Goal: Task Accomplishment & Management: Use online tool/utility

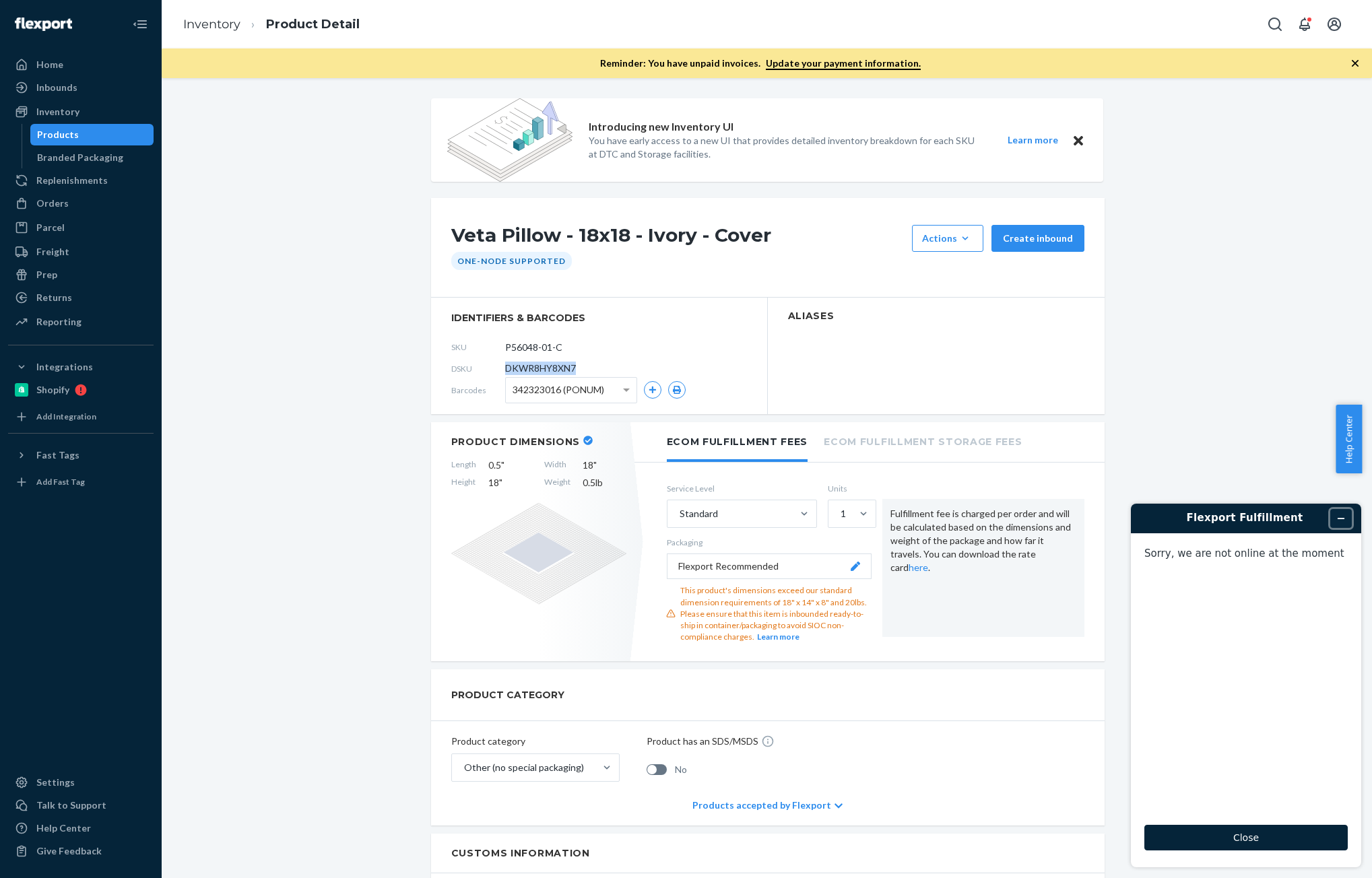
click at [1341, 514] on icon "Minimize widget" at bounding box center [1341, 519] width 10 height 10
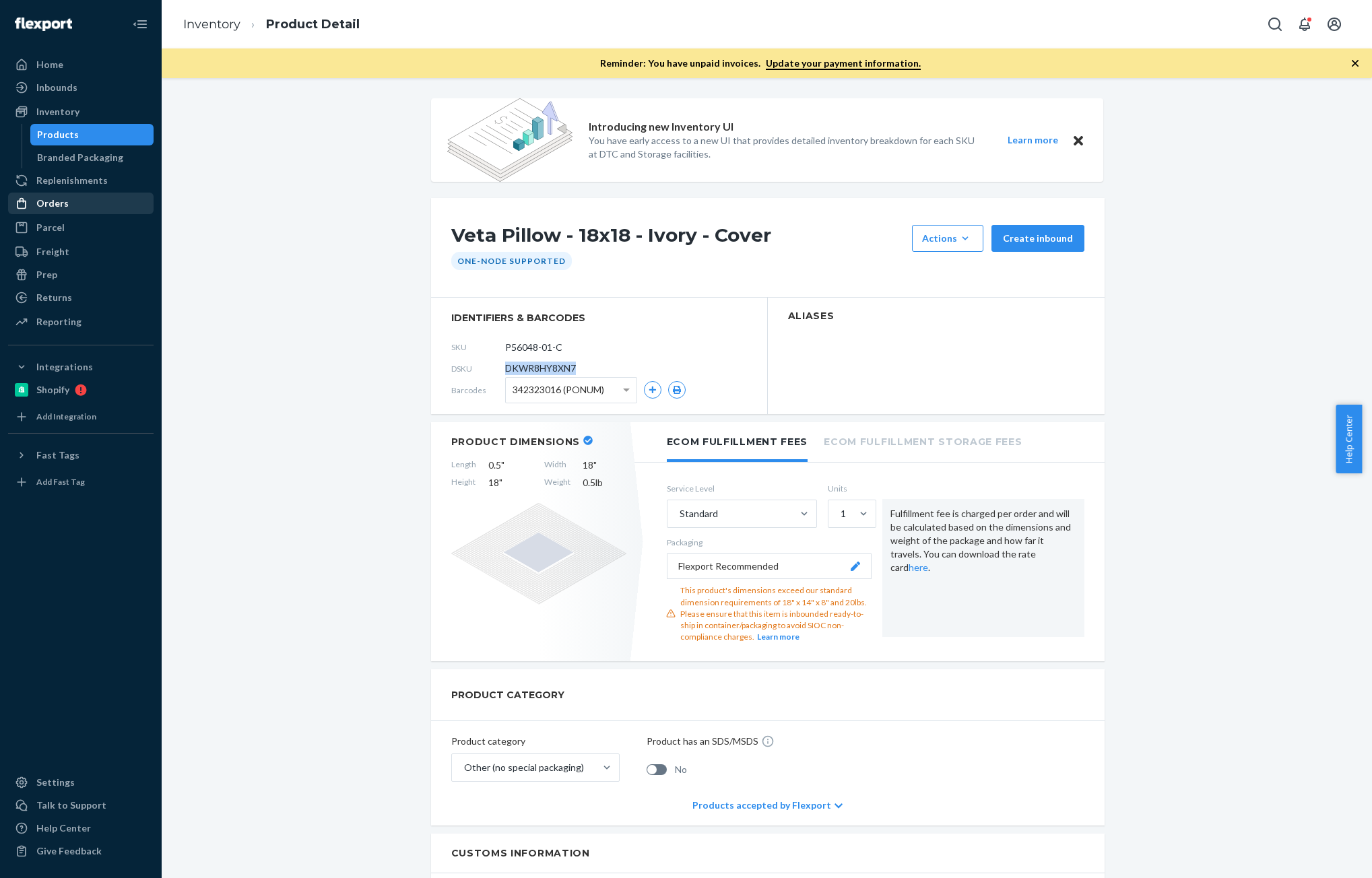
drag, startPoint x: 62, startPoint y: 206, endPoint x: 71, endPoint y: 202, distance: 9.8
click at [61, 206] on div "Orders" at bounding box center [52, 203] width 32 height 14
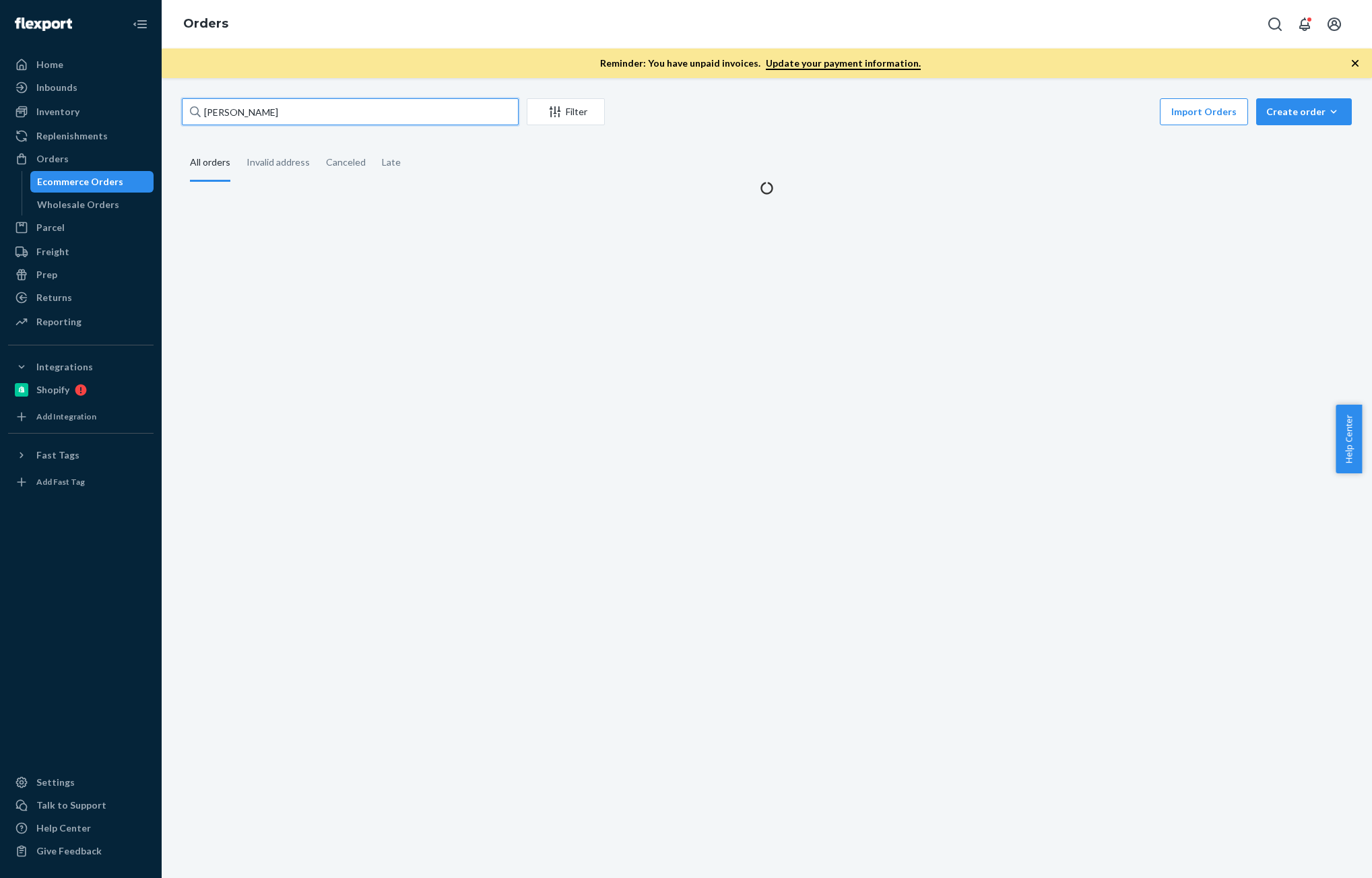
click at [363, 120] on input "[PERSON_NAME]" at bounding box center [349, 111] width 337 height 27
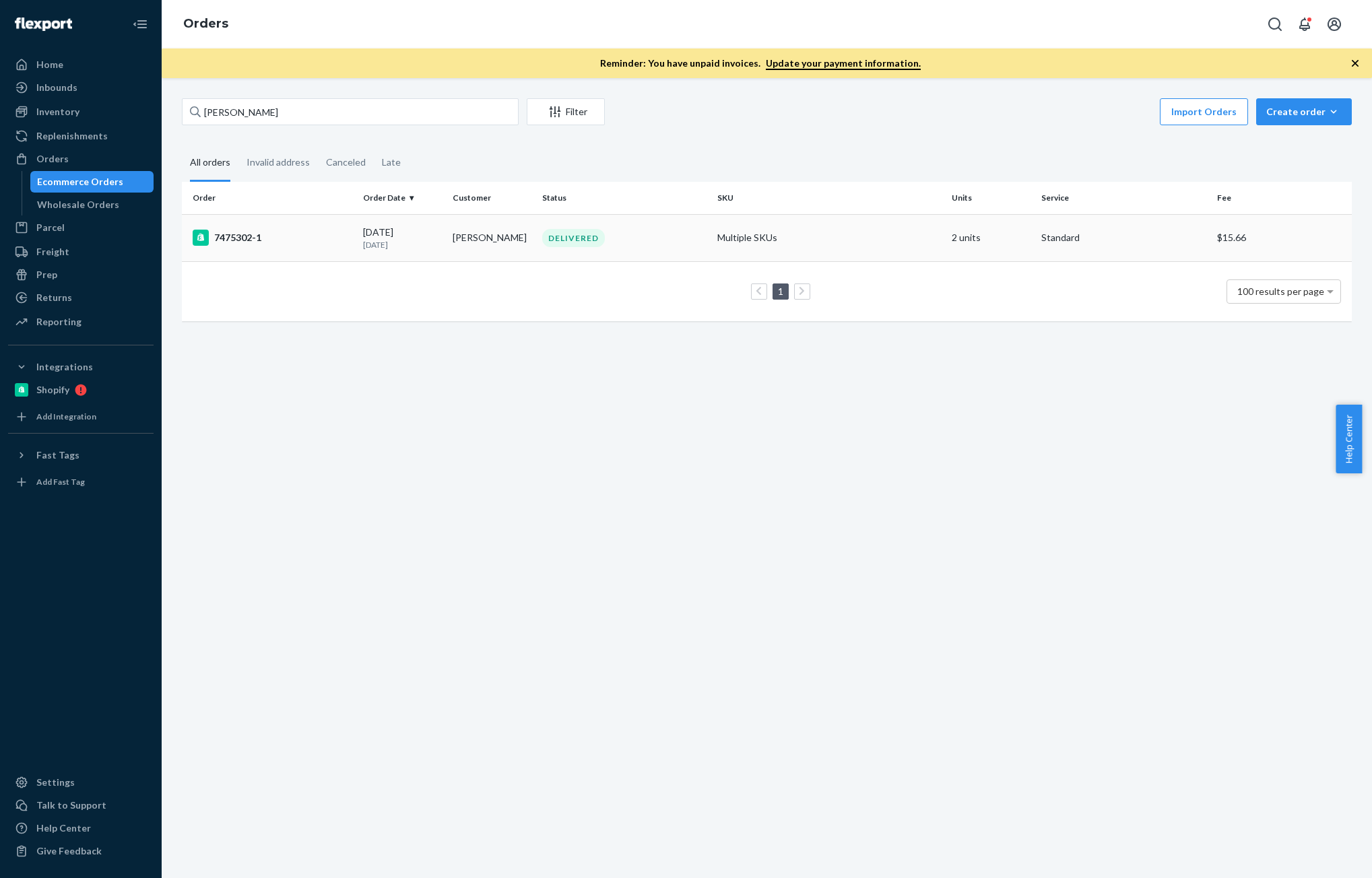
click at [332, 242] on div "7475302-1" at bounding box center [273, 238] width 160 height 16
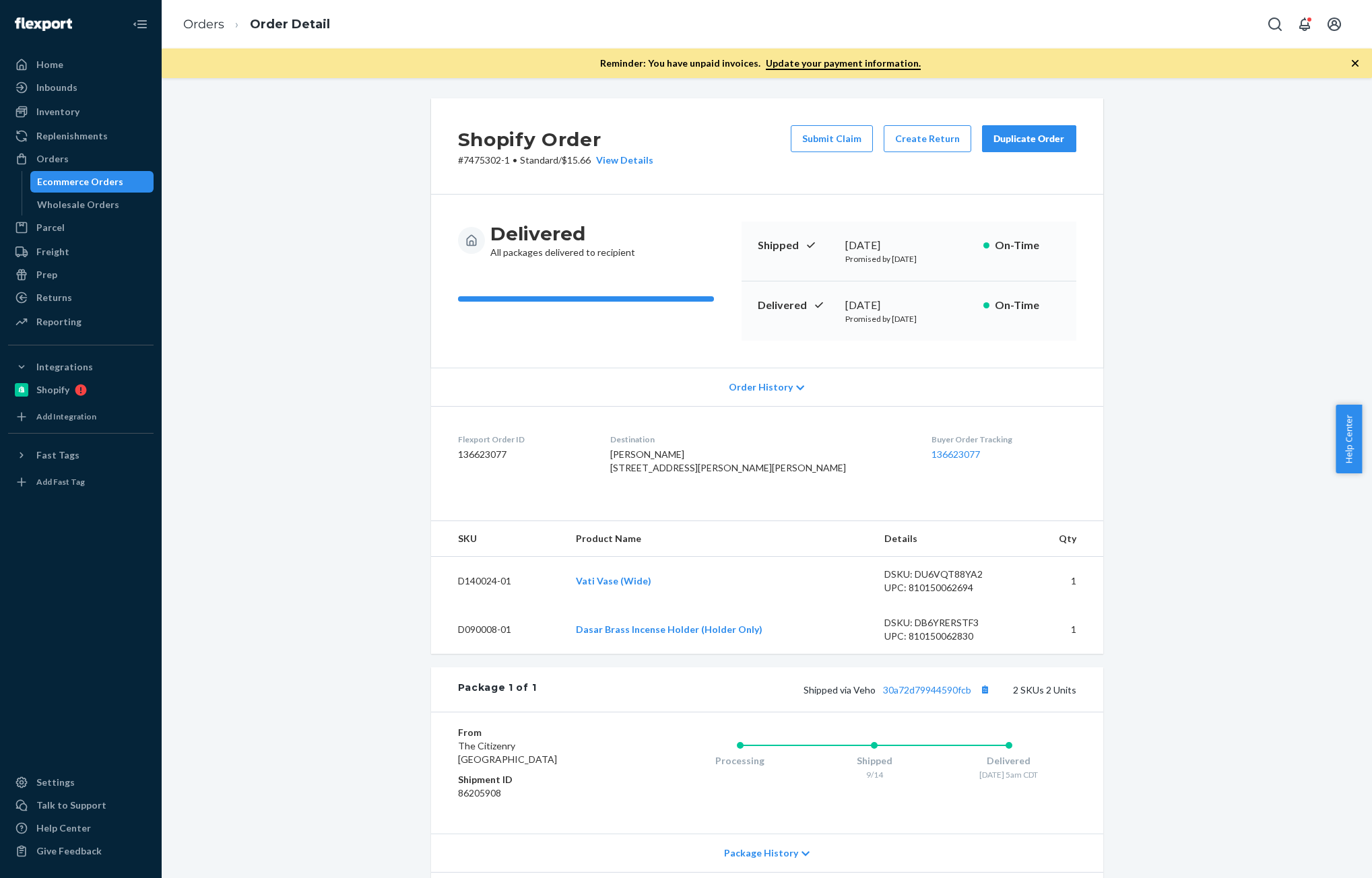
click at [1006, 145] on button "Duplicate Order" at bounding box center [1029, 138] width 94 height 27
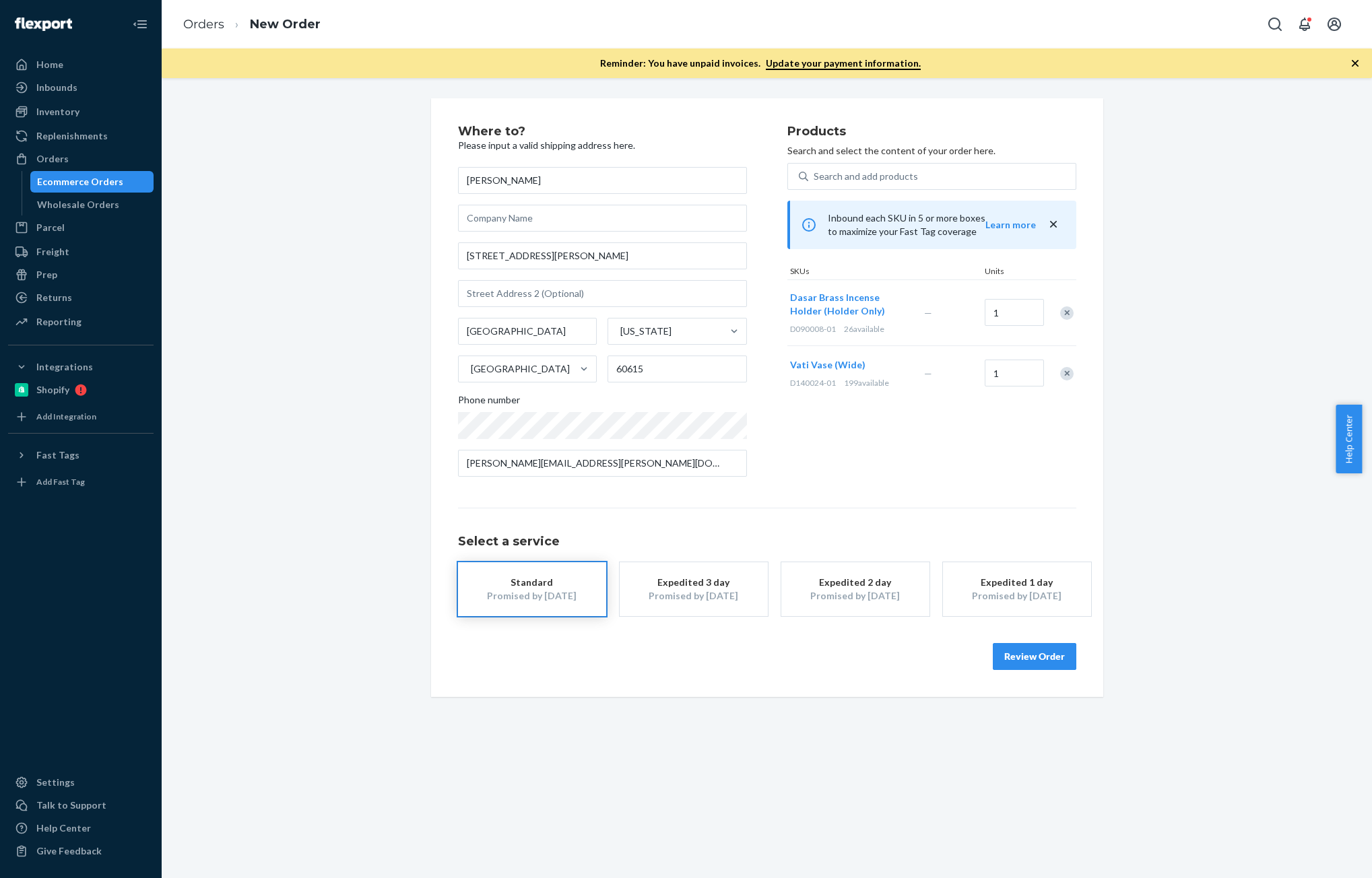
click at [1011, 665] on button "Review Order" at bounding box center [1034, 656] width 83 height 27
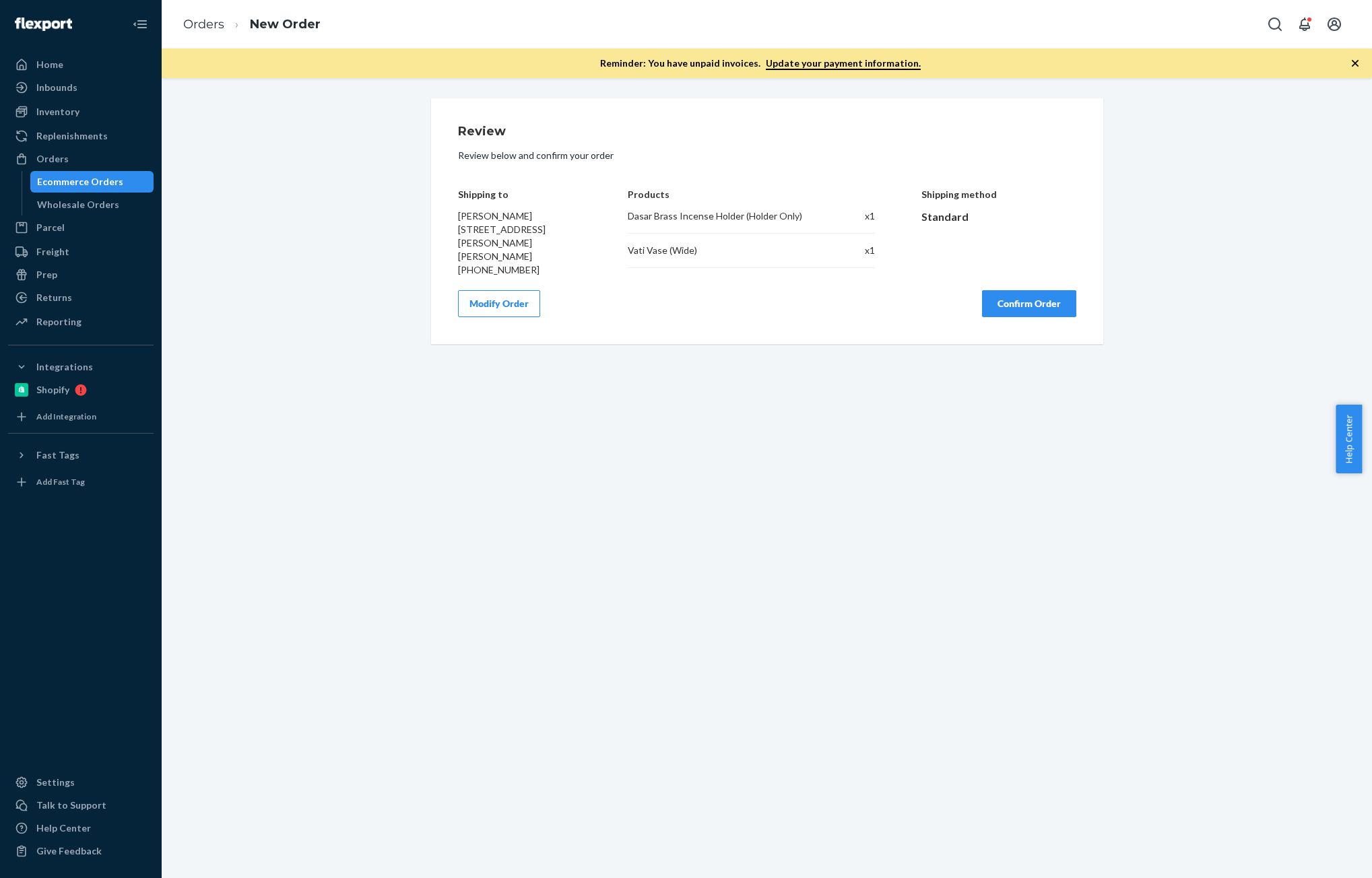
click at [1004, 295] on button "Confirm Order" at bounding box center [1029, 303] width 94 height 27
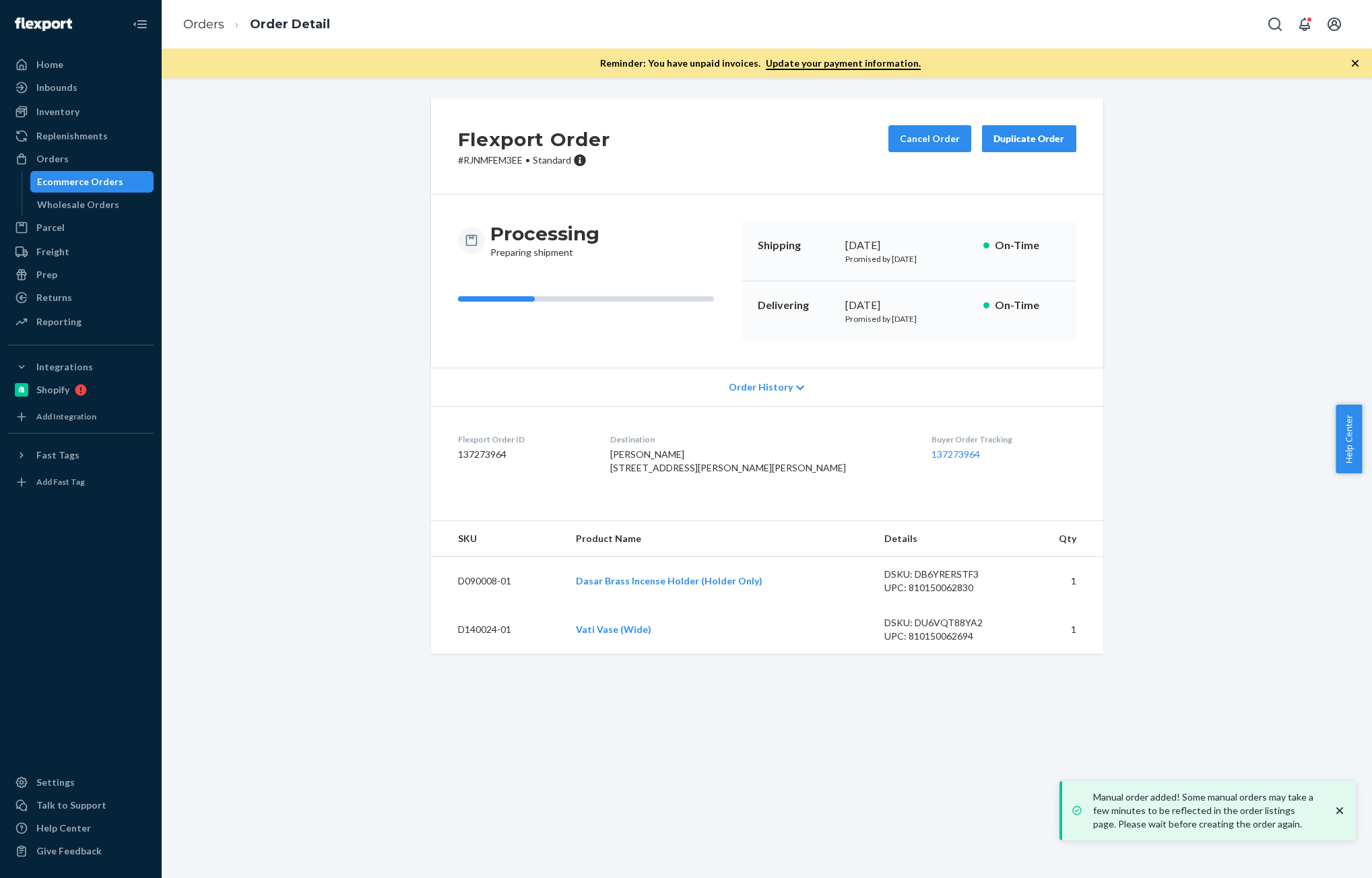
click at [462, 462] on dd "137273964" at bounding box center [524, 454] width 131 height 14
click at [466, 457] on dd "137273964" at bounding box center [524, 454] width 131 height 14
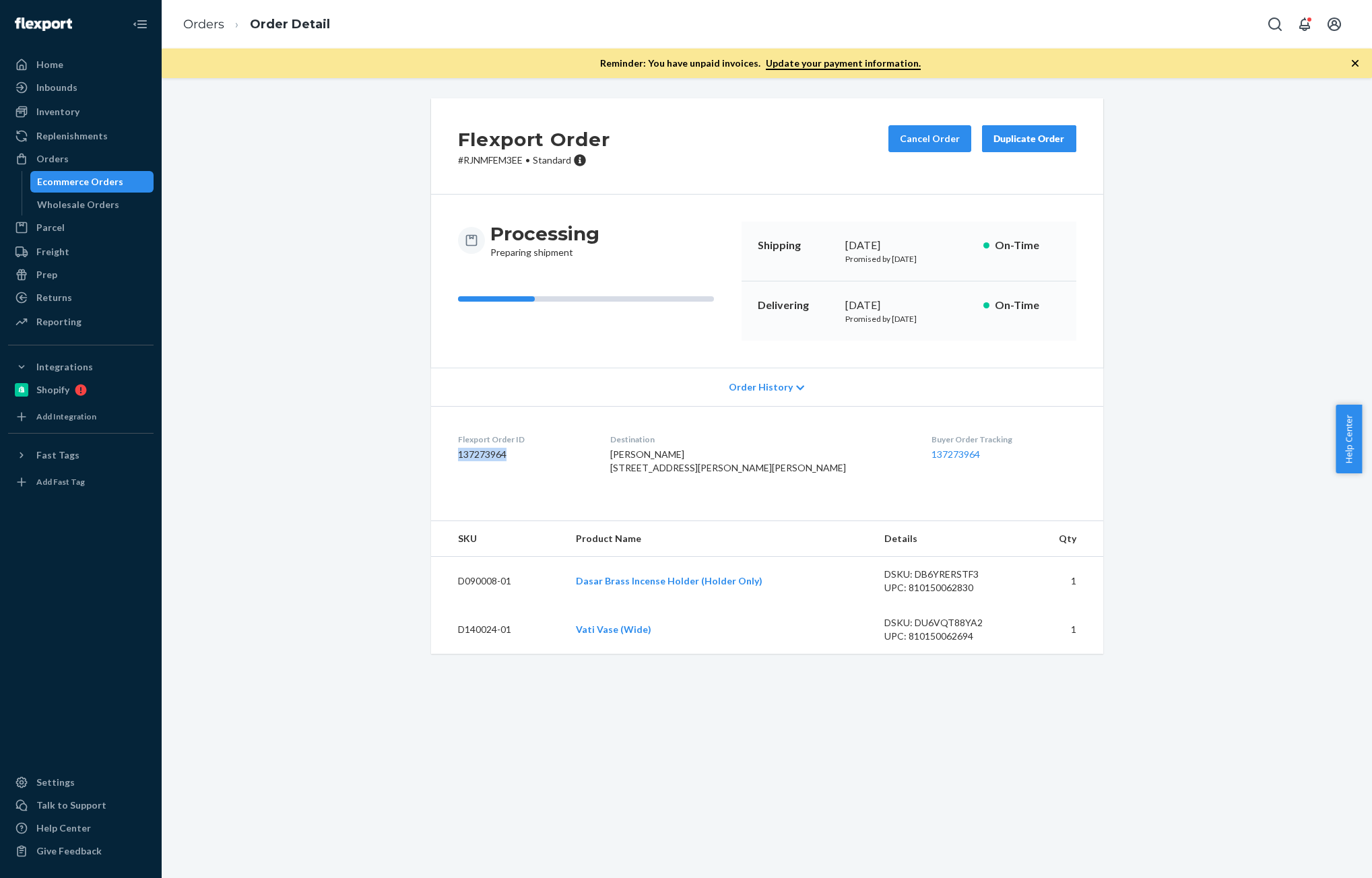
copy dd "137273964"
